Goal: Use online tool/utility

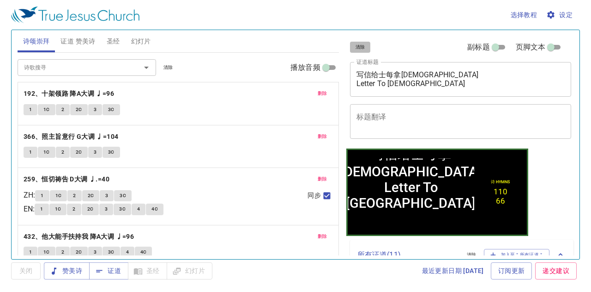
click at [358, 43] on span "清除" at bounding box center [361, 47] width 10 height 8
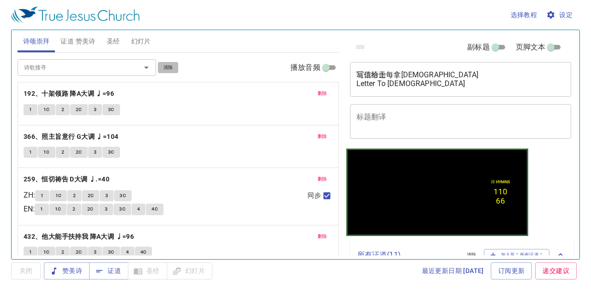
click at [164, 63] on span "清除" at bounding box center [169, 67] width 10 height 8
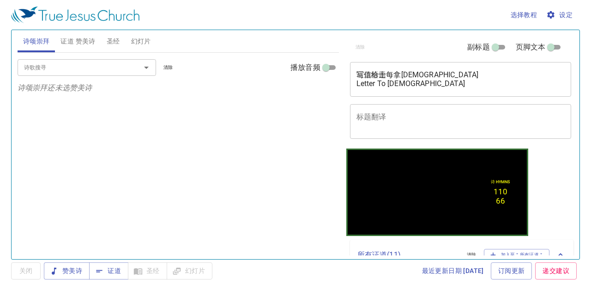
click at [94, 43] on span "证道 赞美诗" at bounding box center [78, 42] width 35 height 12
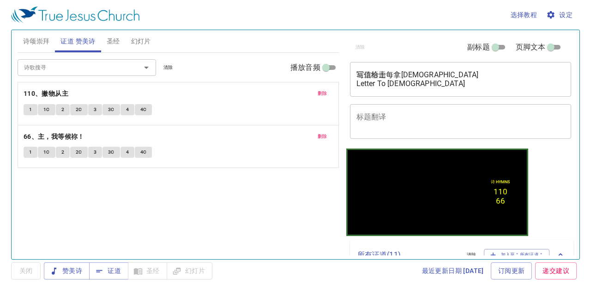
click at [164, 64] on span "清除" at bounding box center [169, 67] width 10 height 8
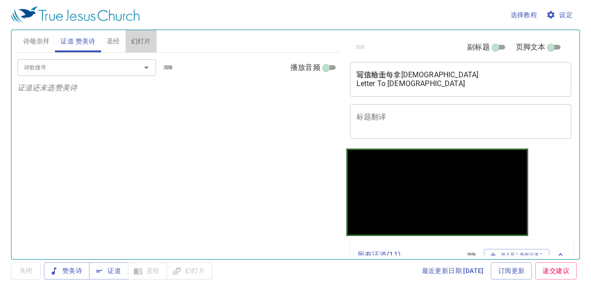
click at [147, 41] on span "幻灯片" at bounding box center [141, 42] width 20 height 12
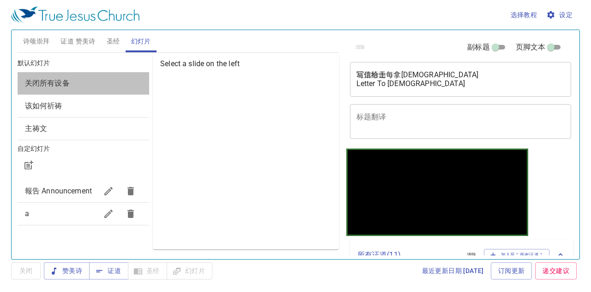
click at [131, 90] on div "关闭所有设备" at bounding box center [84, 83] width 132 height 22
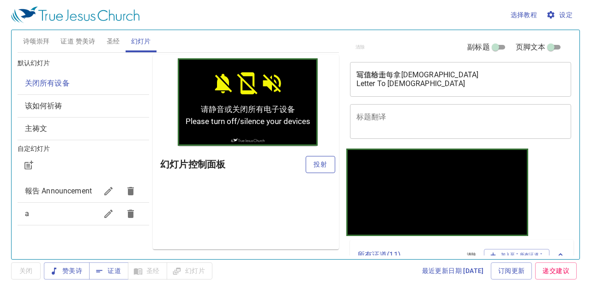
click at [320, 156] on button "投射" at bounding box center [321, 164] width 30 height 17
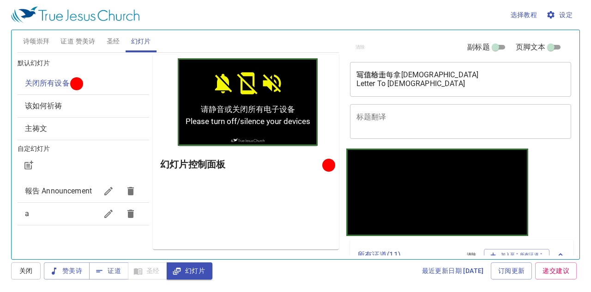
click at [143, 97] on div "该如何祈祷" at bounding box center [84, 106] width 132 height 22
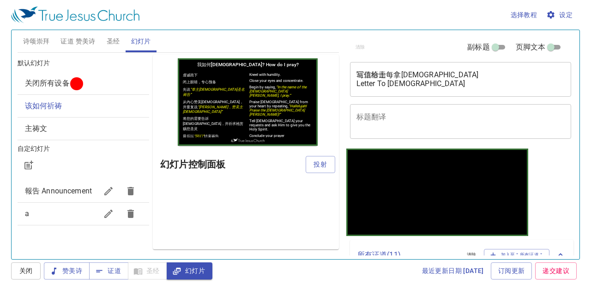
click at [45, 36] on span "诗颂崇拜" at bounding box center [36, 42] width 27 height 12
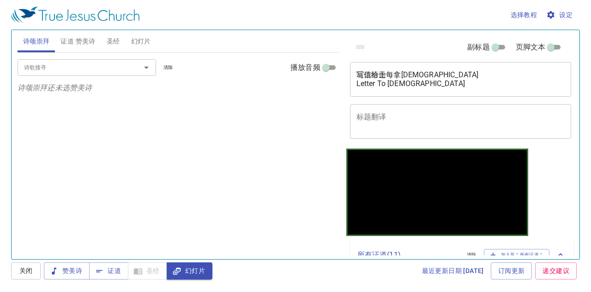
click at [45, 69] on input "诗歌搜寻" at bounding box center [73, 67] width 106 height 11
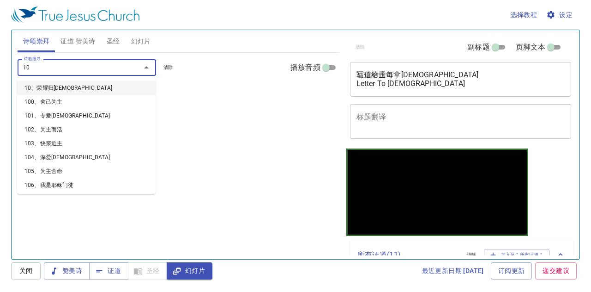
type input "108"
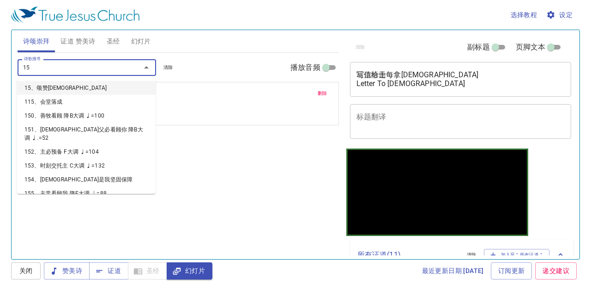
type input "158"
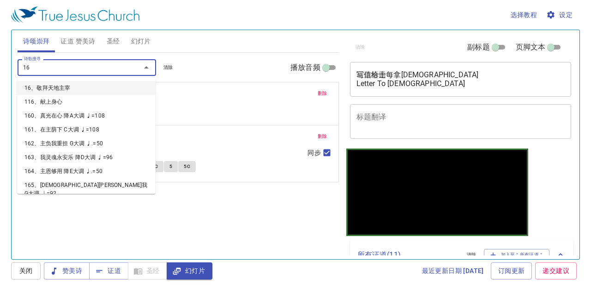
type input "162"
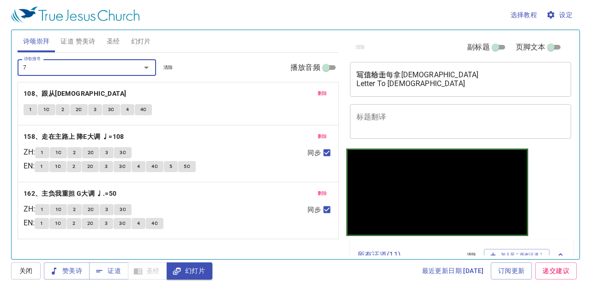
type input "77"
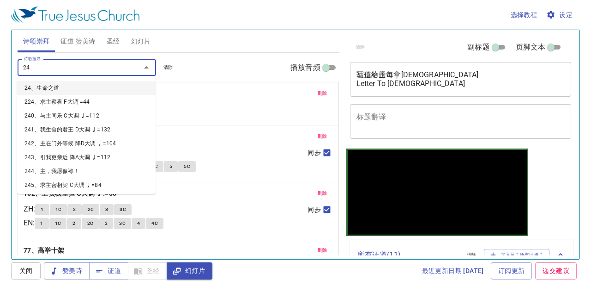
type input "241"
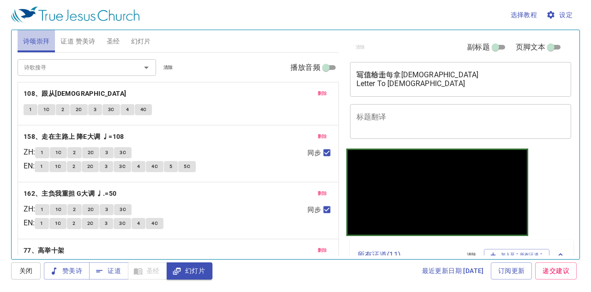
click at [24, 49] on button "诗颂崇拜" at bounding box center [37, 41] width 38 height 22
click at [74, 38] on span "证道 赞美诗" at bounding box center [78, 42] width 35 height 12
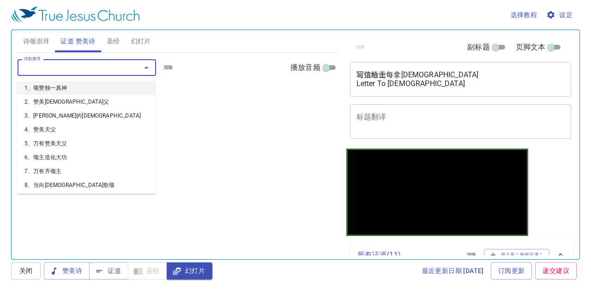
click at [72, 67] on input "诗歌搜寻" at bounding box center [73, 67] width 106 height 11
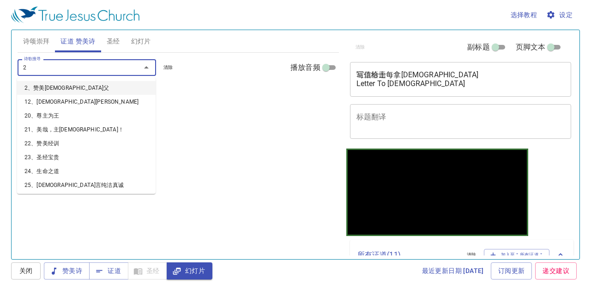
type input "24"
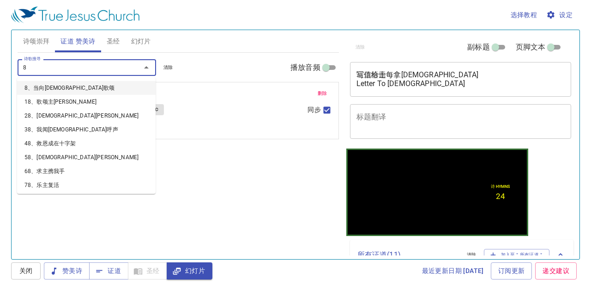
type input "82"
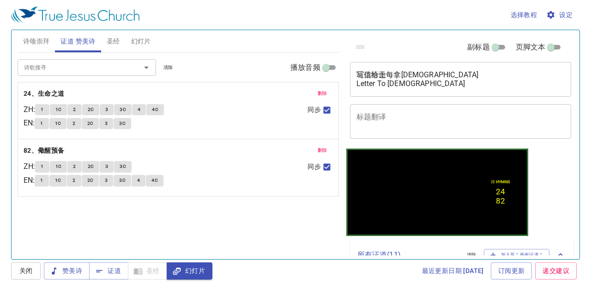
click at [360, 95] on div "写信给士每拿教会 Letter To Symrna Church x 证道标题" at bounding box center [461, 79] width 222 height 35
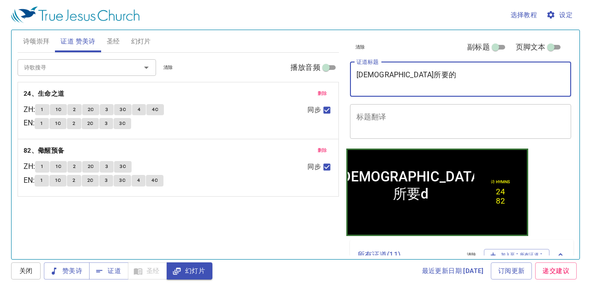
click at [335, 86] on div "删除 24、生命之道 ZH : 1 1C 2 2C 3 3C 4 4C EN : 1 1C 2 2C 3 3C 同步" at bounding box center [178, 110] width 321 height 56
click at [389, 78] on textarea "神所要的" at bounding box center [461, 79] width 209 height 18
type textarea "神所要的是什么？*"
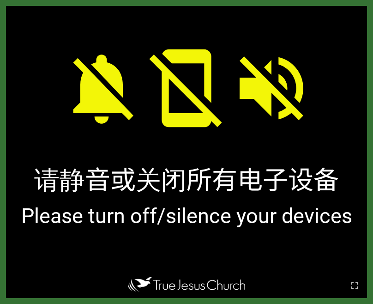
click at [342, 283] on div at bounding box center [186, 285] width 373 height 37
click at [346, 282] on button "button" at bounding box center [355, 285] width 22 height 22
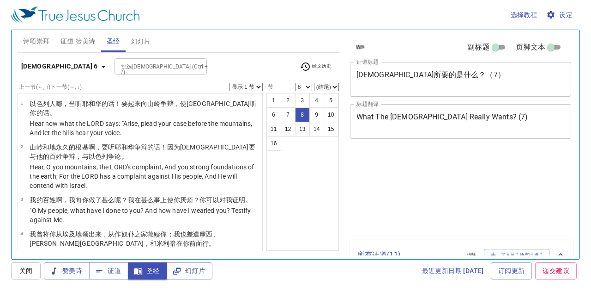
select select "8"
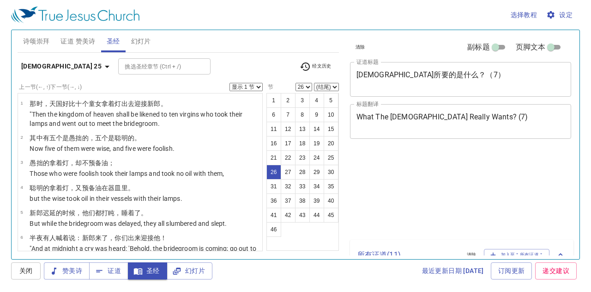
select select "26"
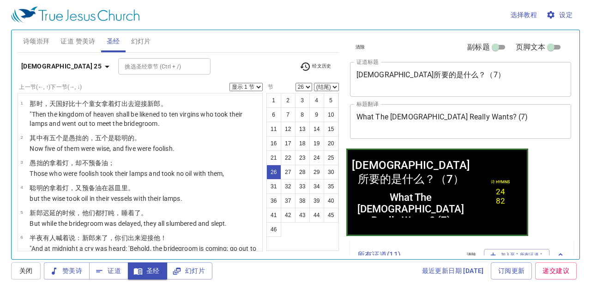
scroll to position [861, 0]
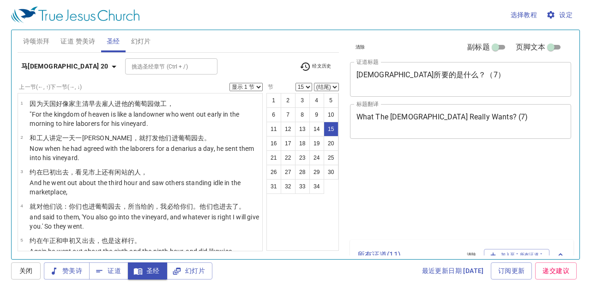
select select "15"
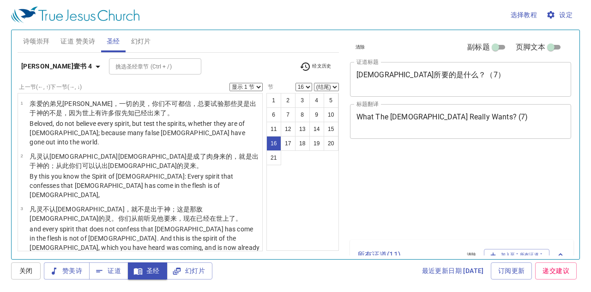
select select "16"
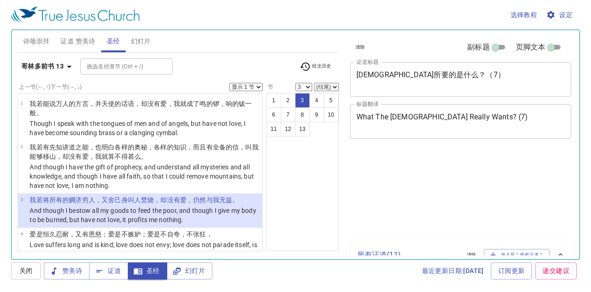
select select "3"
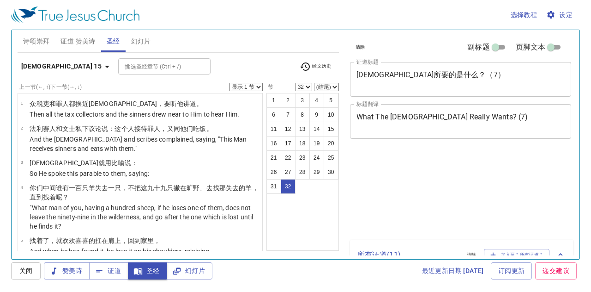
select select "32"
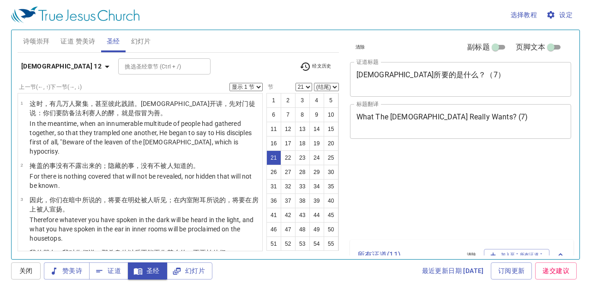
select select "21"
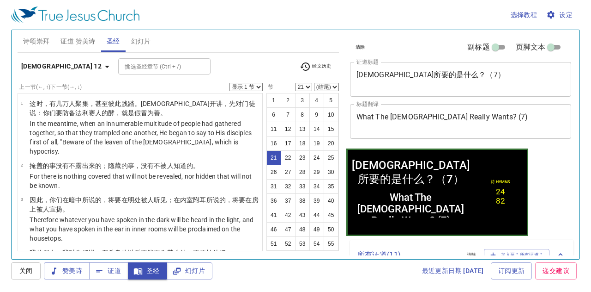
scroll to position [702, 0]
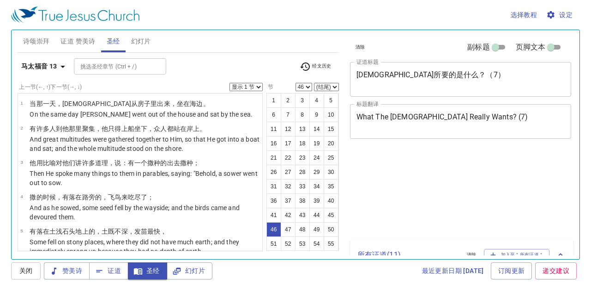
select select "46"
